Goal: Book appointment/travel/reservation

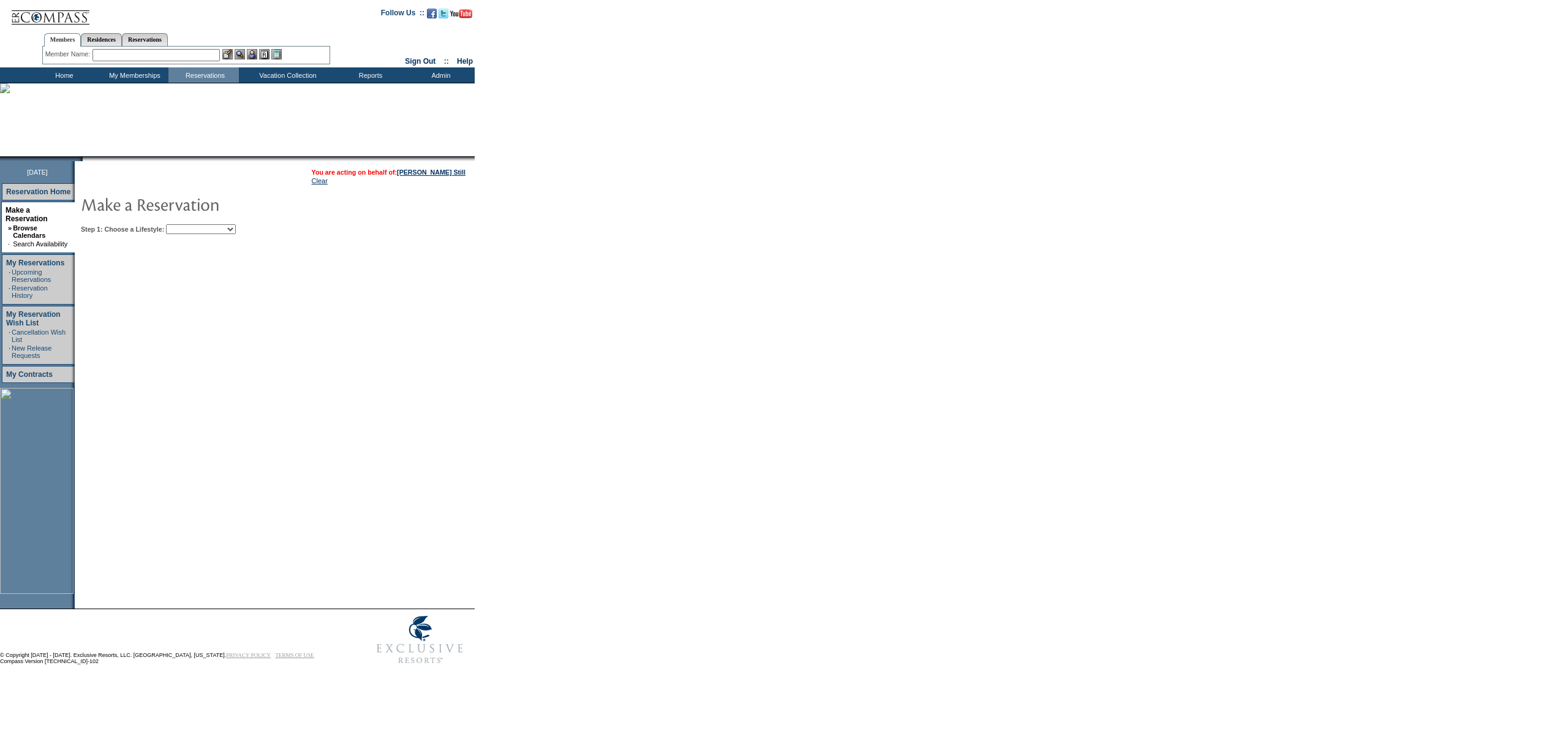
click at [217, 230] on select "Beach Leisure Metropolitan Mountain OIAL for Adventure OIAL for Couples OIAL fo…" at bounding box center [201, 229] width 70 height 10
select select "Beach"
click at [187, 224] on select "Beach Leisure Metropolitan Mountain OIAL for Adventure OIAL for Couples OIAL fo…" at bounding box center [201, 229] width 70 height 10
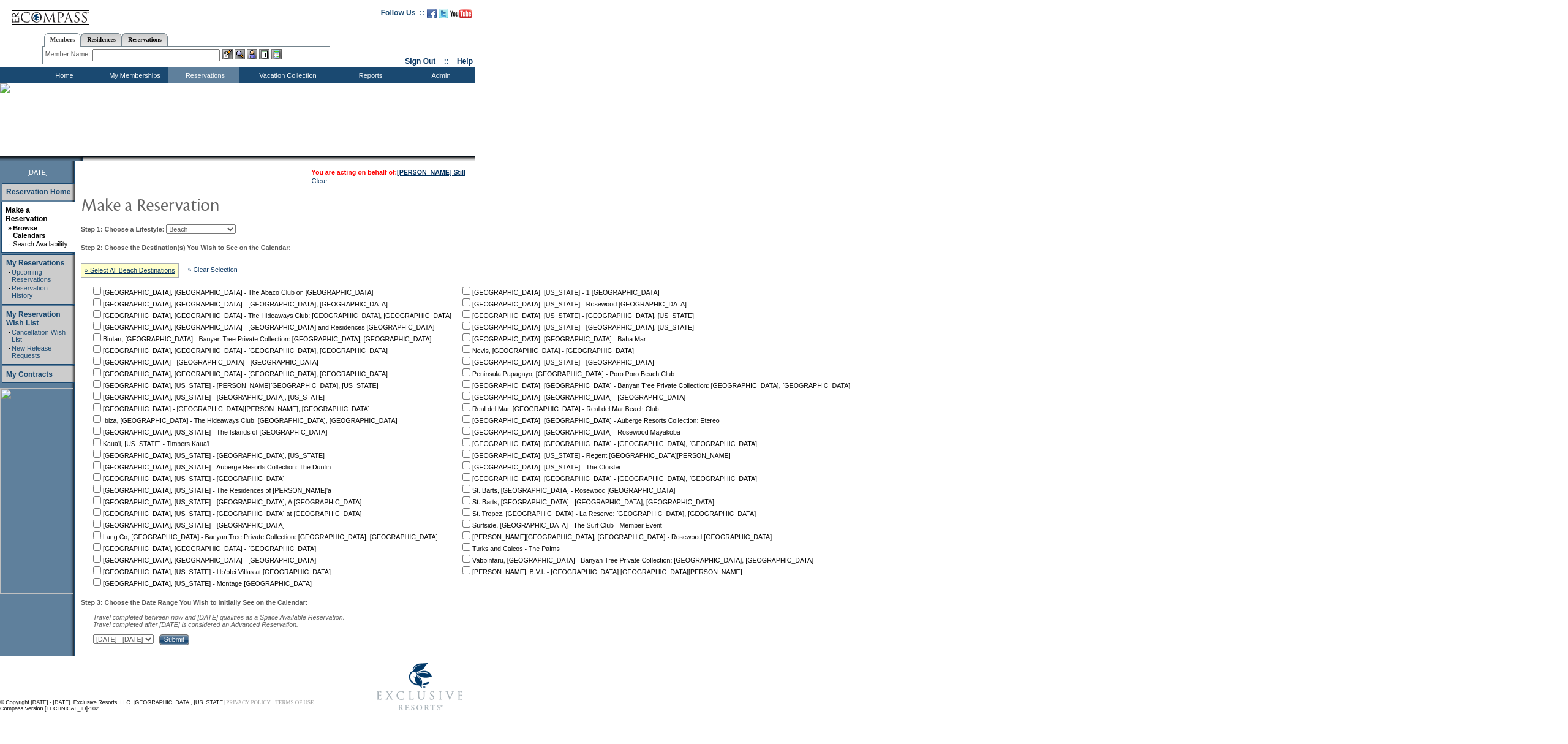
click at [101, 532] on input "checkbox" at bounding box center [96, 534] width 8 height 8
checkbox input "true"
click at [101, 526] on input "checkbox" at bounding box center [96, 523] width 8 height 8
checkbox input "true"
click at [101, 537] on input "checkbox" at bounding box center [96, 534] width 8 height 8
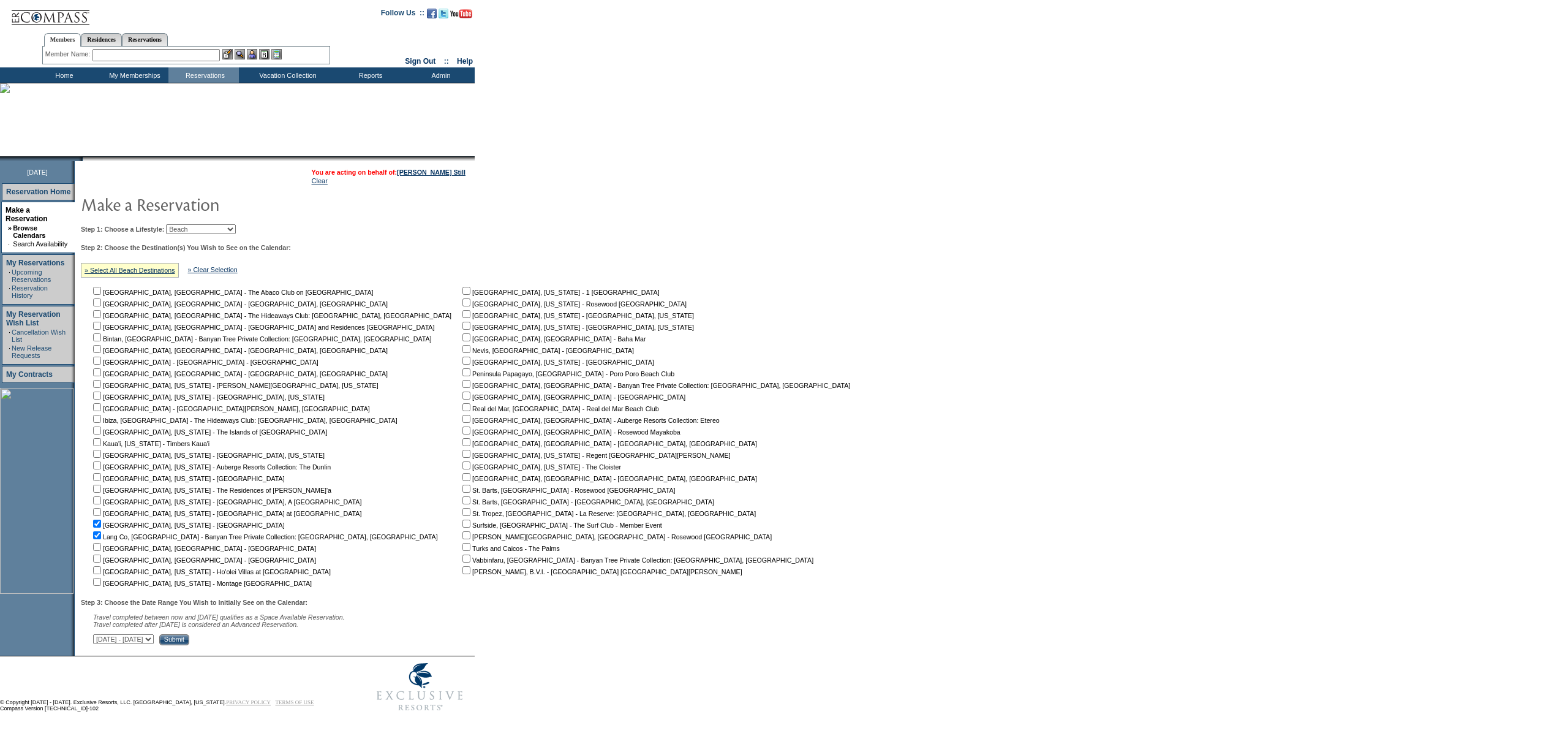
checkbox input "false"
drag, startPoint x: 301, startPoint y: 640, endPoint x: 288, endPoint y: 640, distance: 13.0
click at [300, 640] on div "Step 3: Choose the Date Range You Wish to Initially See on the Calendar: Travel…" at bounding box center [470, 621] width 778 height 47
click at [190, 640] on input "Submit" at bounding box center [173, 639] width 30 height 11
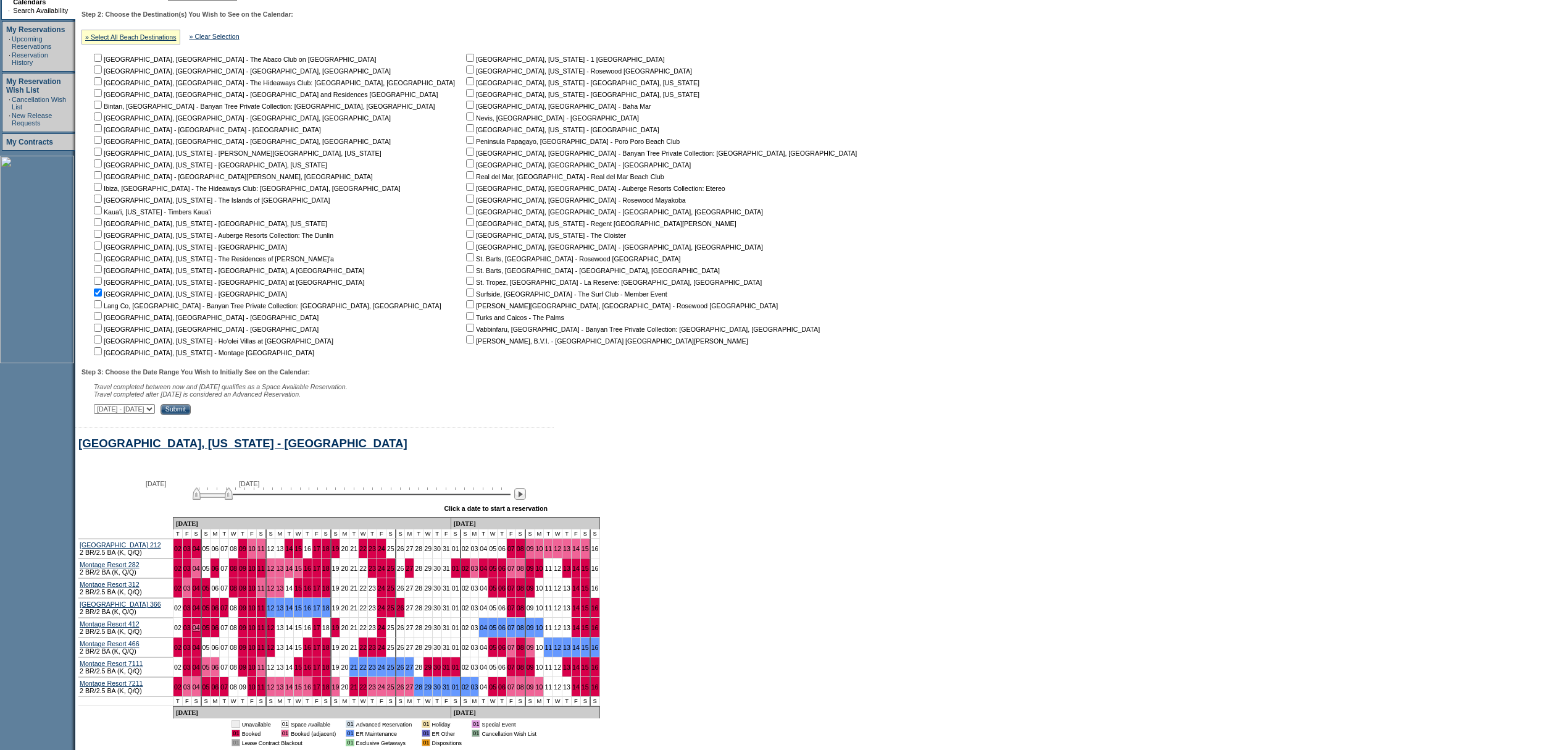
scroll to position [339, 0]
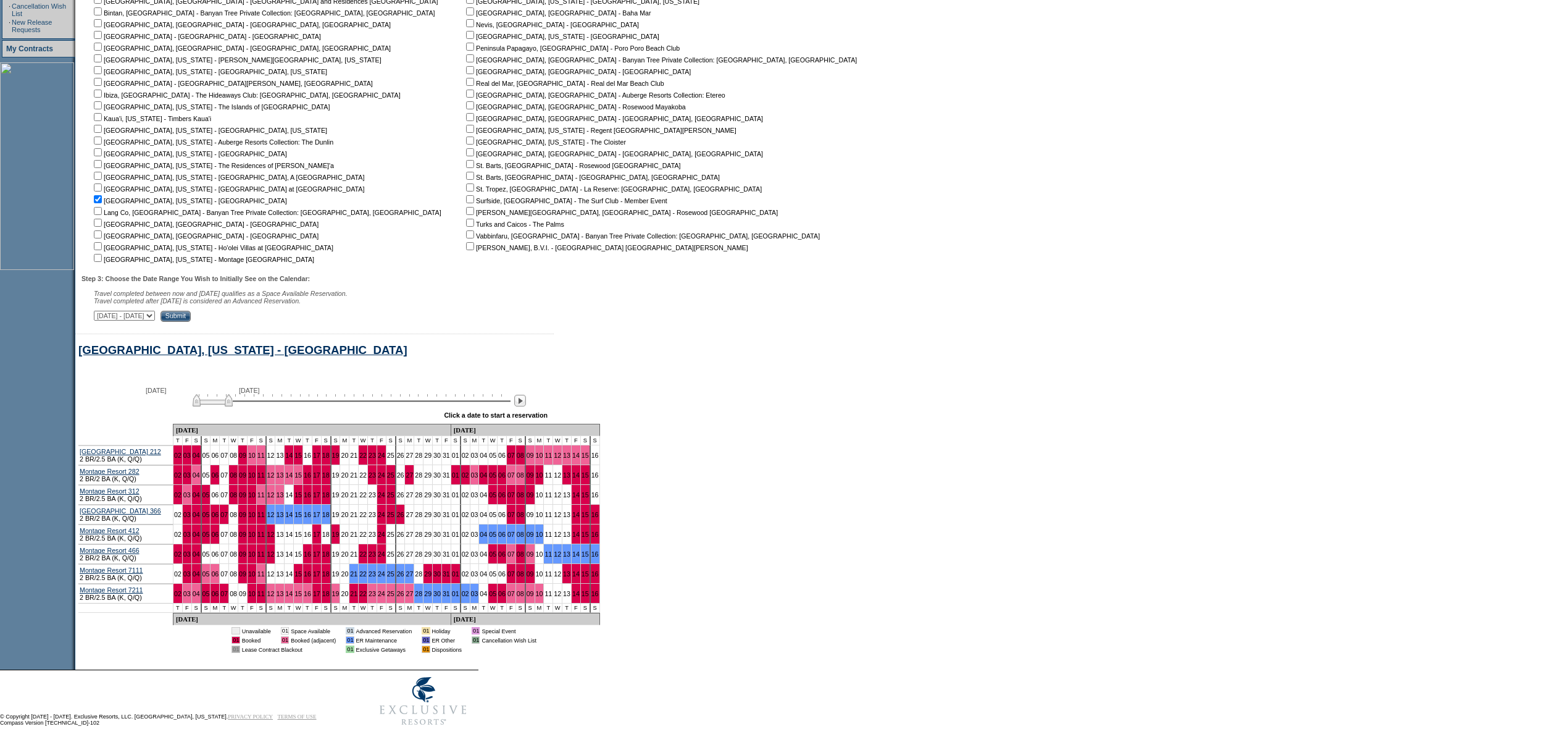
click at [102, 183] on input "checkbox" at bounding box center [97, 187] width 8 height 8
checkbox input "true"
click at [102, 195] on input "checkbox" at bounding box center [97, 199] width 8 height 8
checkbox input "false"
click at [102, 183] on input "checkbox" at bounding box center [97, 187] width 8 height 8
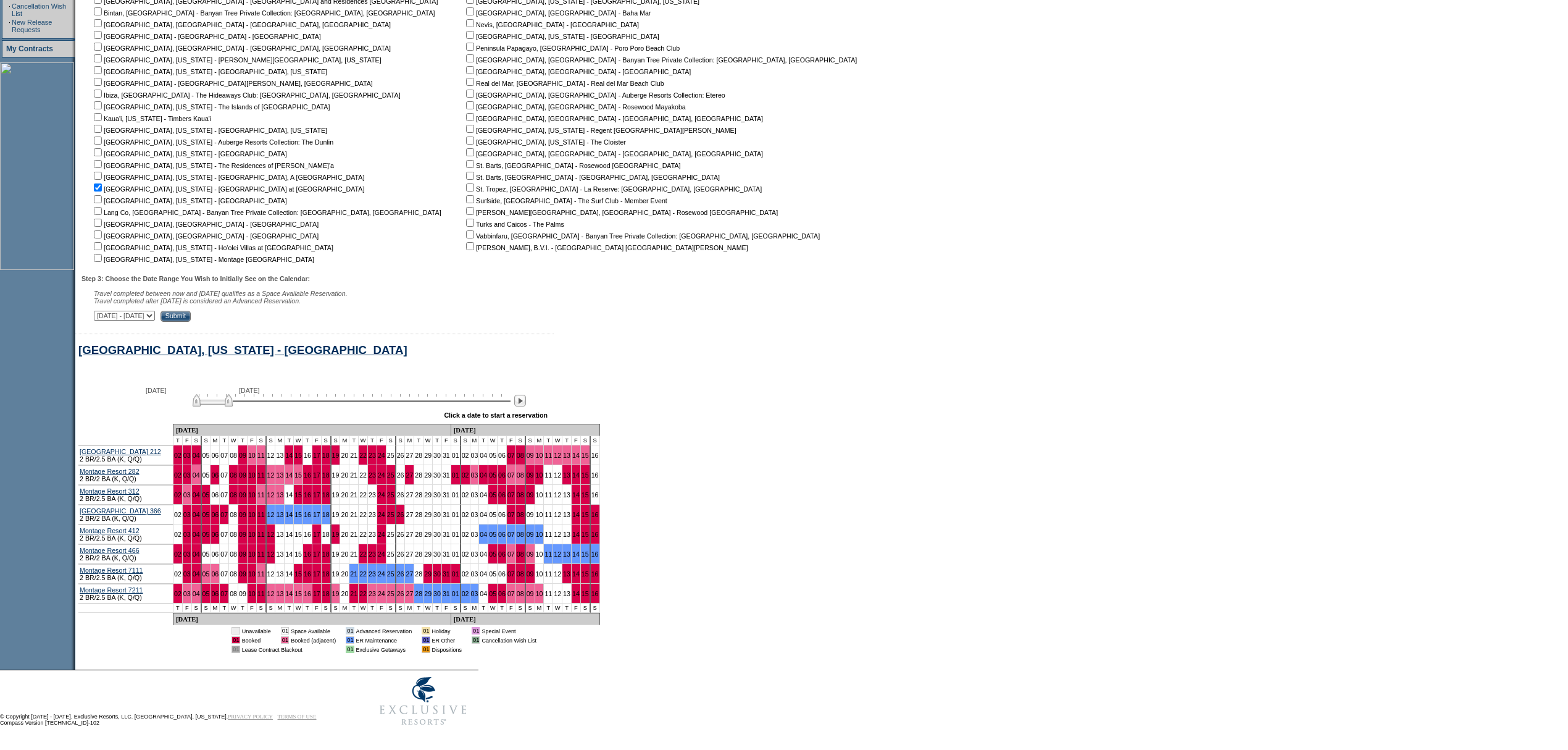
checkbox input "false"
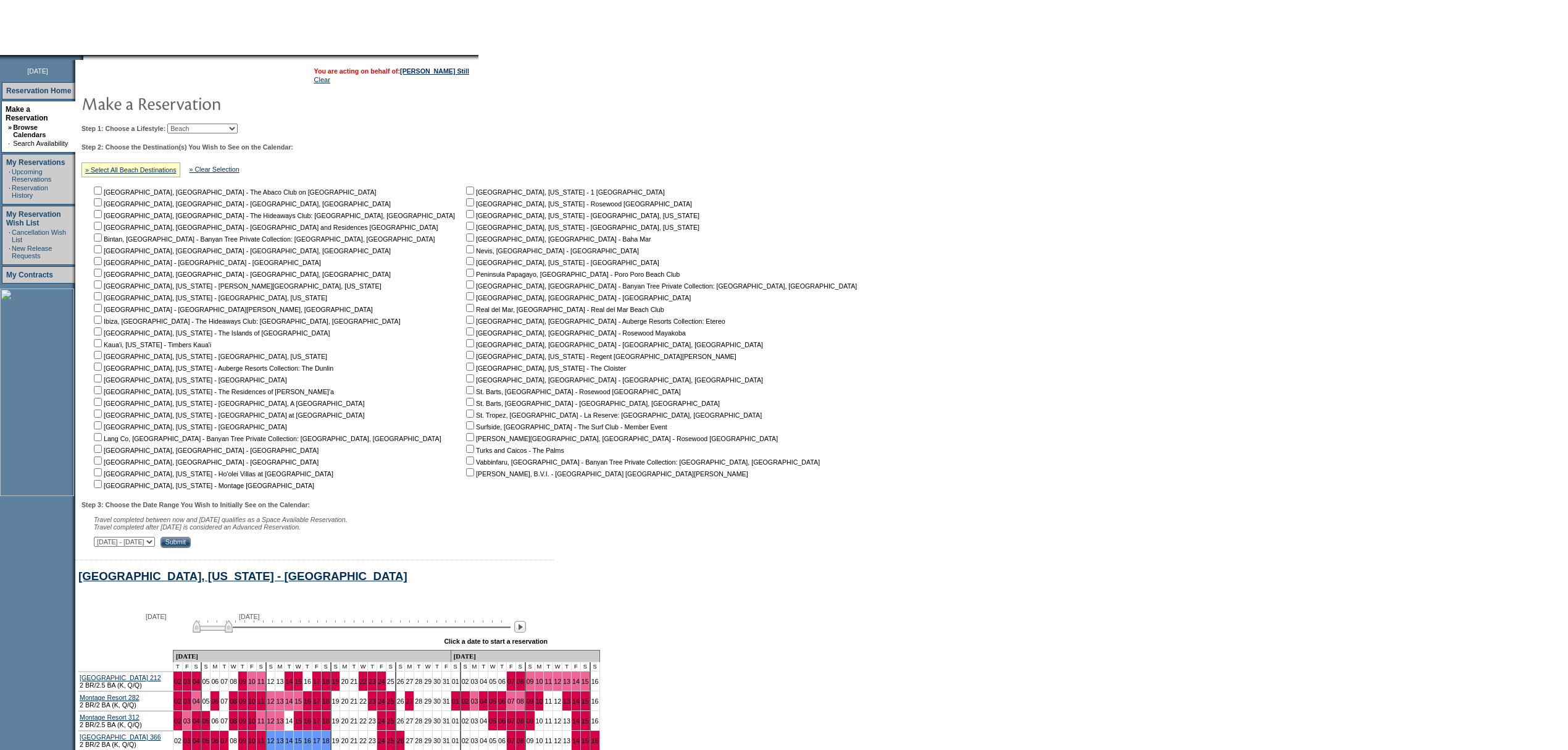
scroll to position [0, 0]
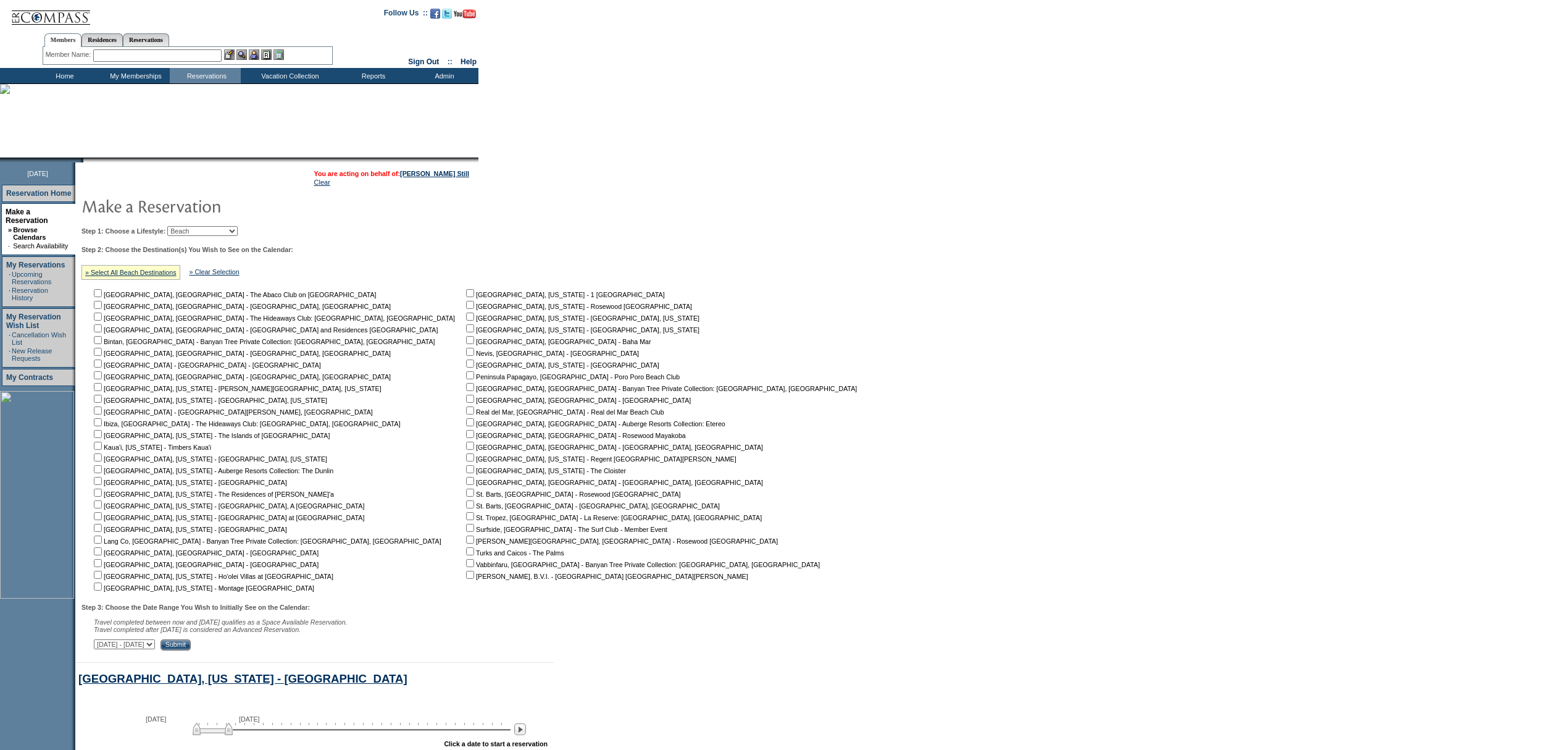
click at [233, 232] on select "Beach Leisure Metropolitan Mountain OIAL for Adventure OIAL for Couples OIAL fo…" at bounding box center [202, 231] width 71 height 10
select select "Metropolitan"
click at [189, 226] on select "Beach Leisure Metropolitan Mountain OIAL for Adventure OIAL for Couples OIAL fo…" at bounding box center [202, 231] width 71 height 10
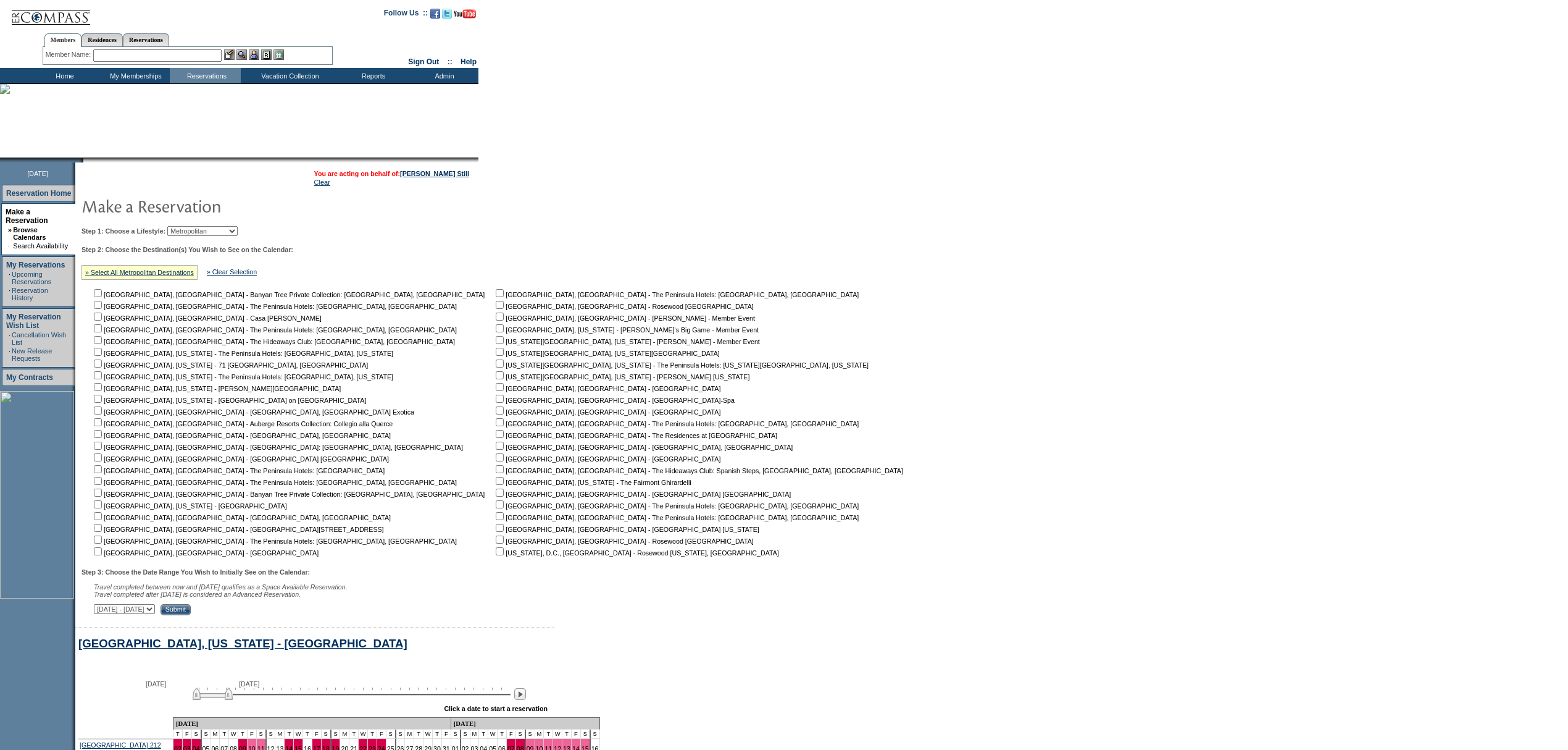
click at [102, 373] on input "checkbox" at bounding box center [97, 375] width 8 height 8
checkbox input "false"
click at [102, 384] on input "checkbox" at bounding box center [97, 387] width 8 height 8
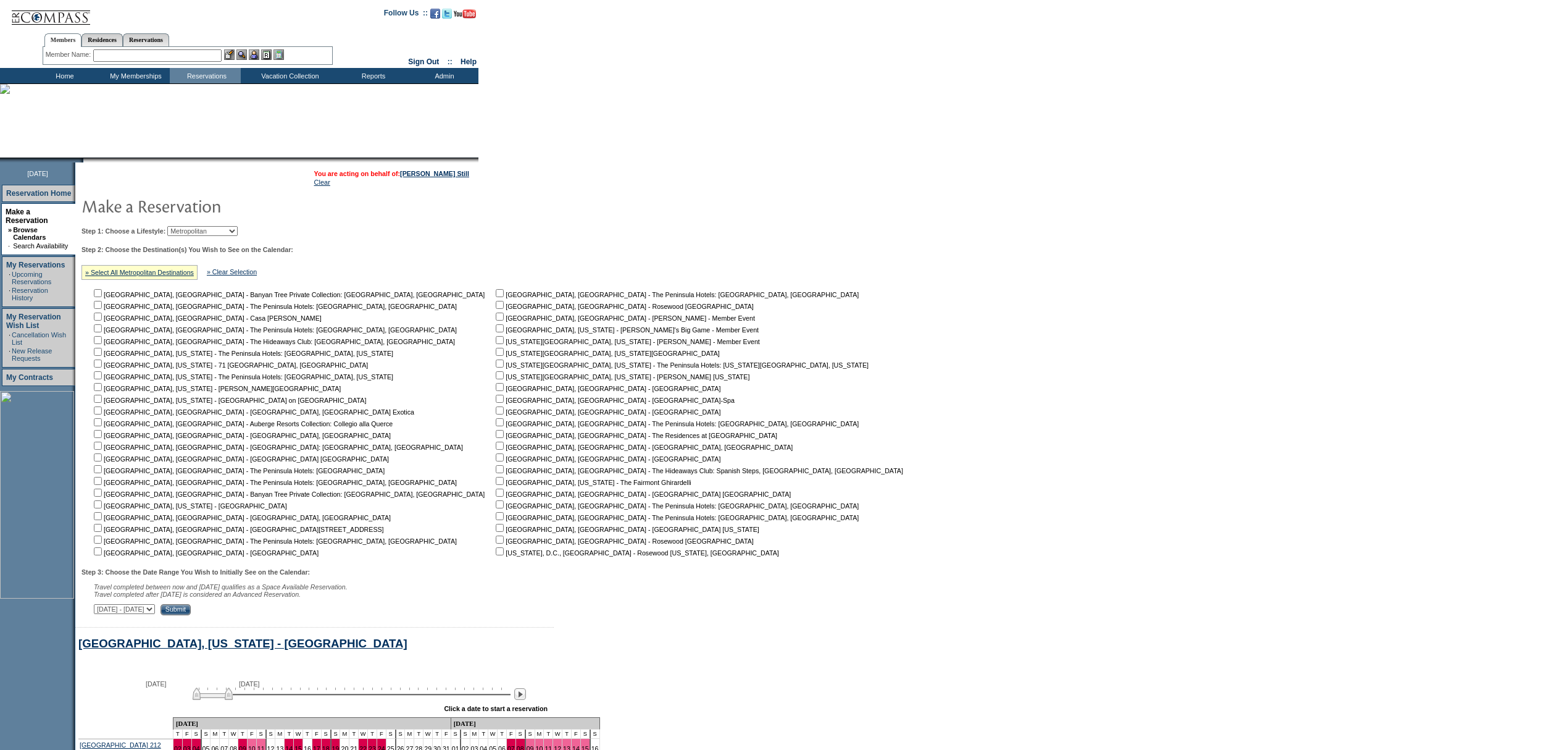
click at [102, 384] on input "checkbox" at bounding box center [97, 387] width 8 height 8
checkbox input "true"
click at [191, 615] on input "Submit" at bounding box center [175, 609] width 30 height 11
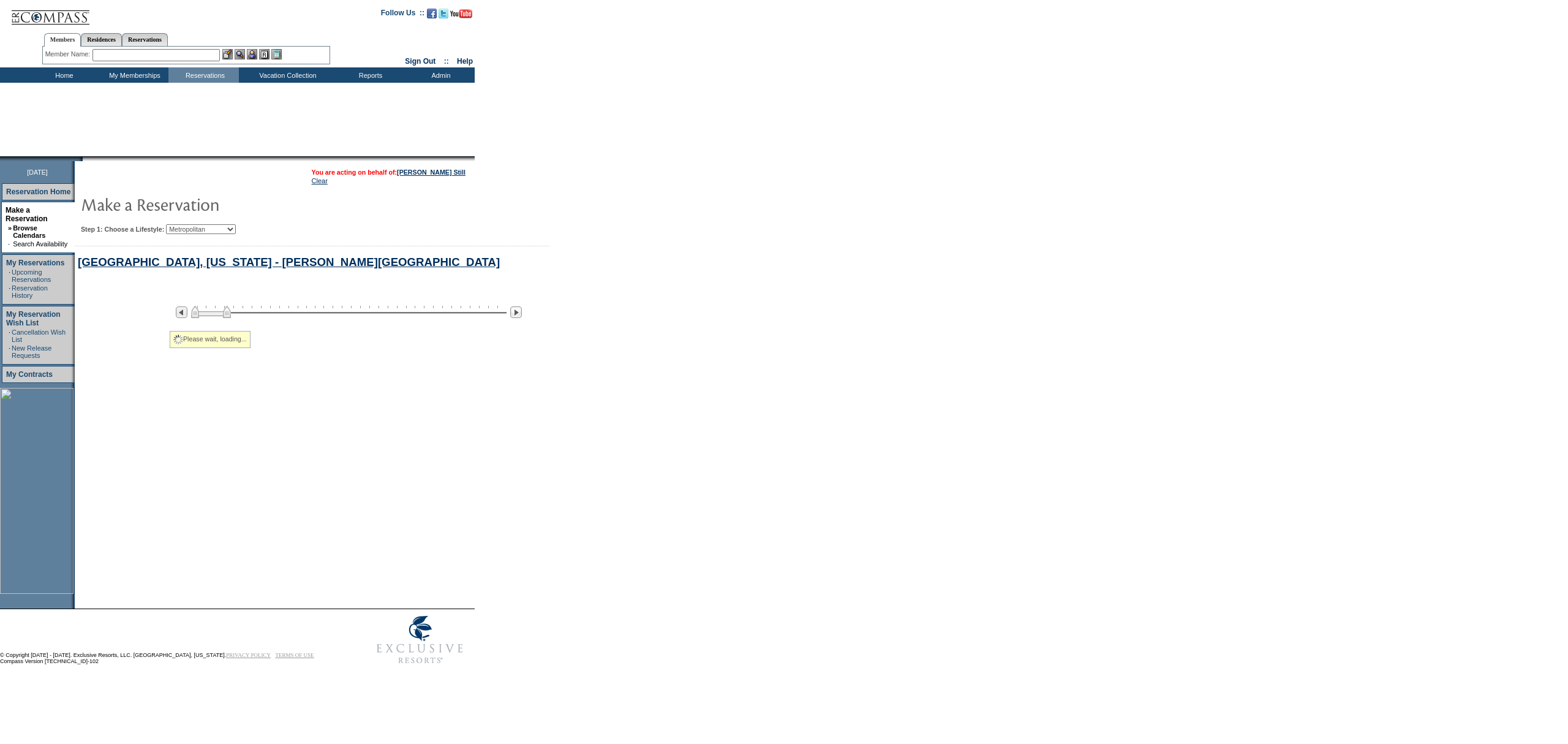
select select "Metropolitan"
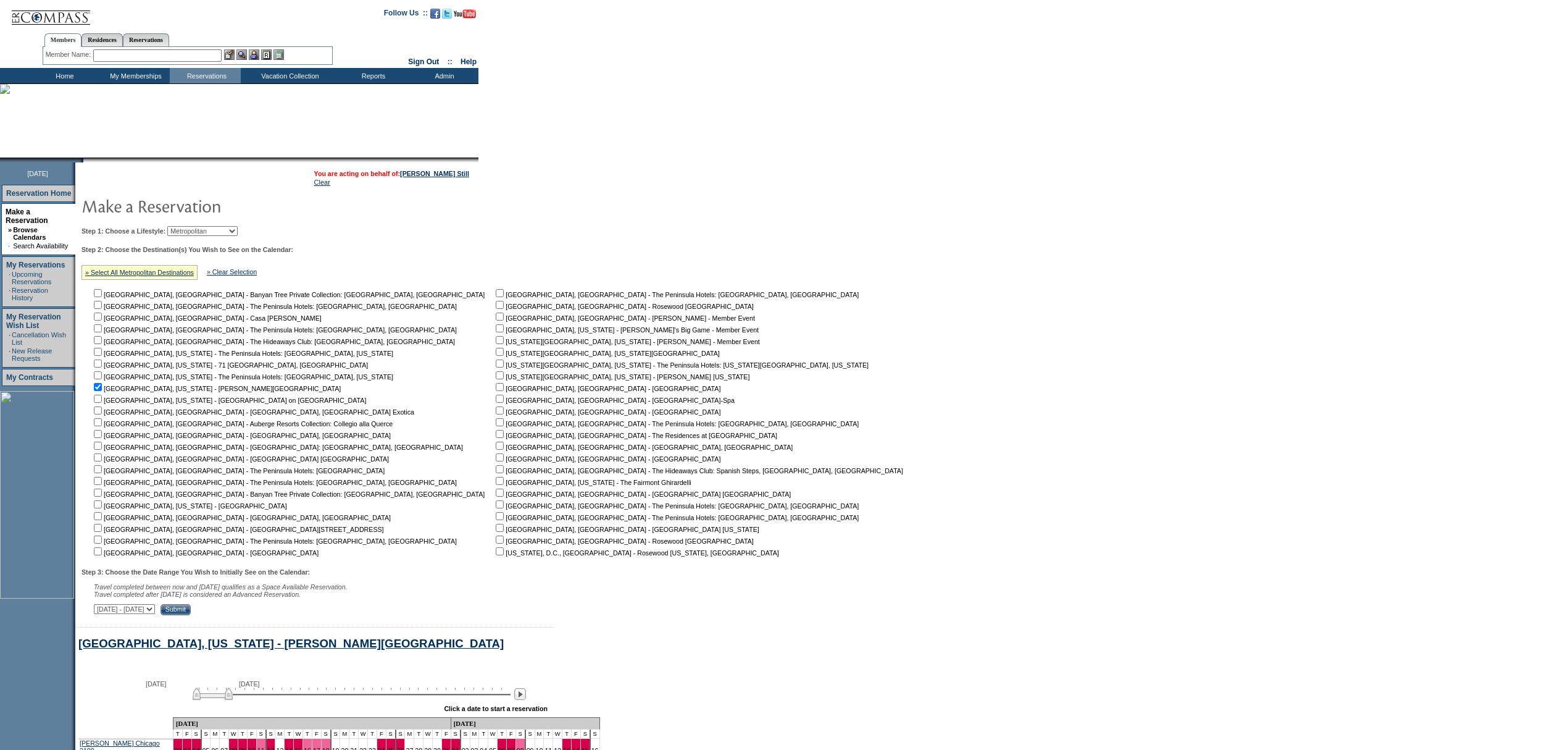
click at [65, 77] on td "Home" at bounding box center [63, 76] width 71 height 15
